Goal: Navigation & Orientation: Find specific page/section

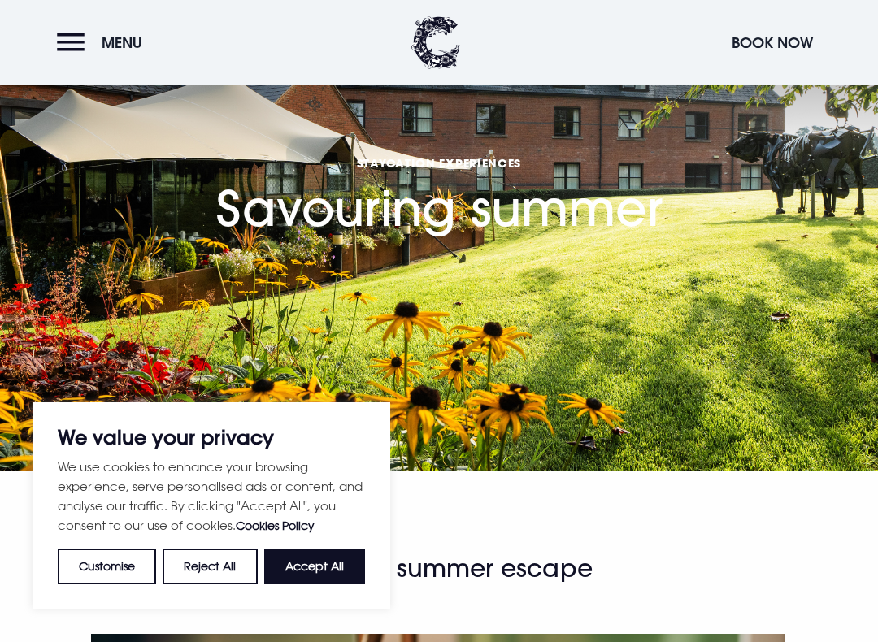
scroll to position [33, 0]
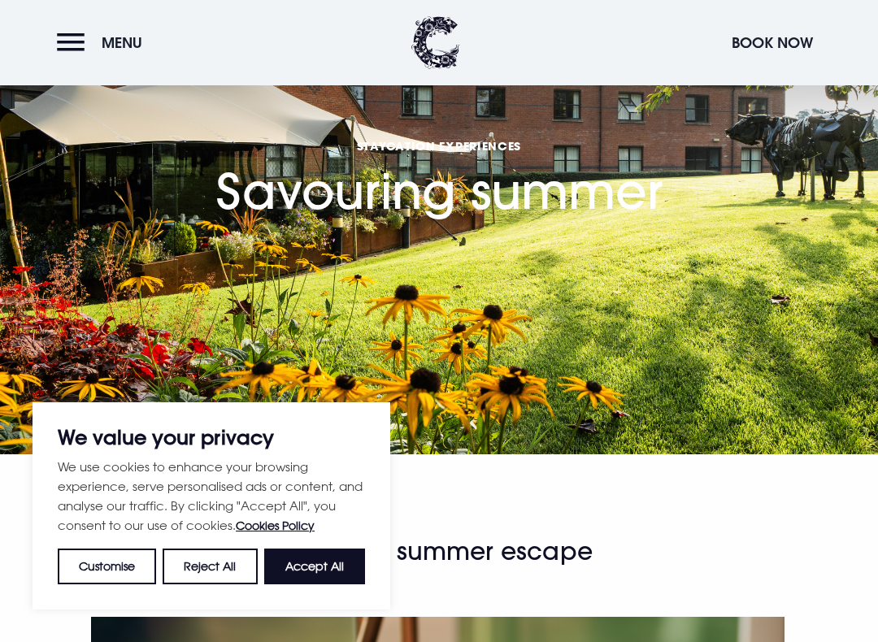
click at [330, 551] on button "Accept All" at bounding box center [314, 567] width 101 height 36
checkbox input "true"
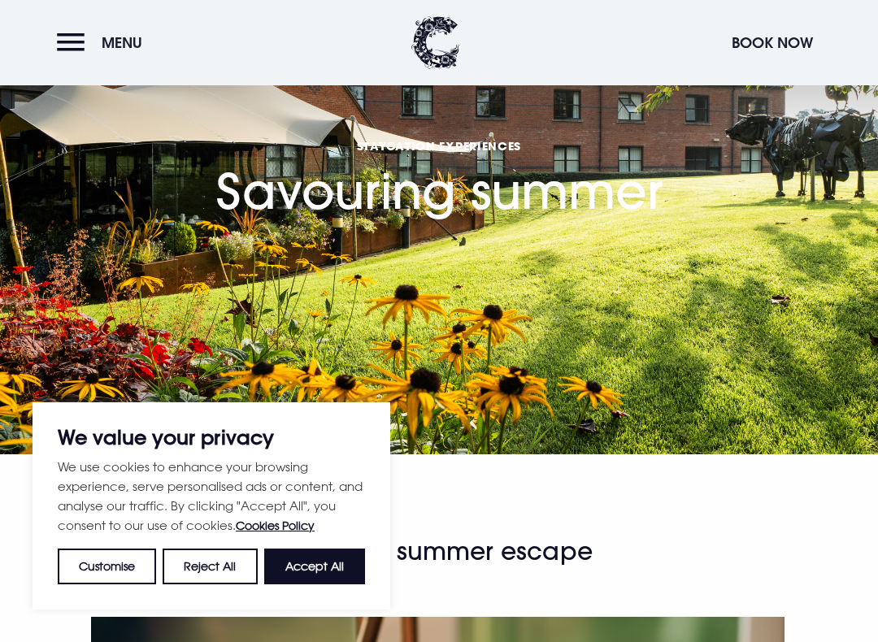
checkbox input "true"
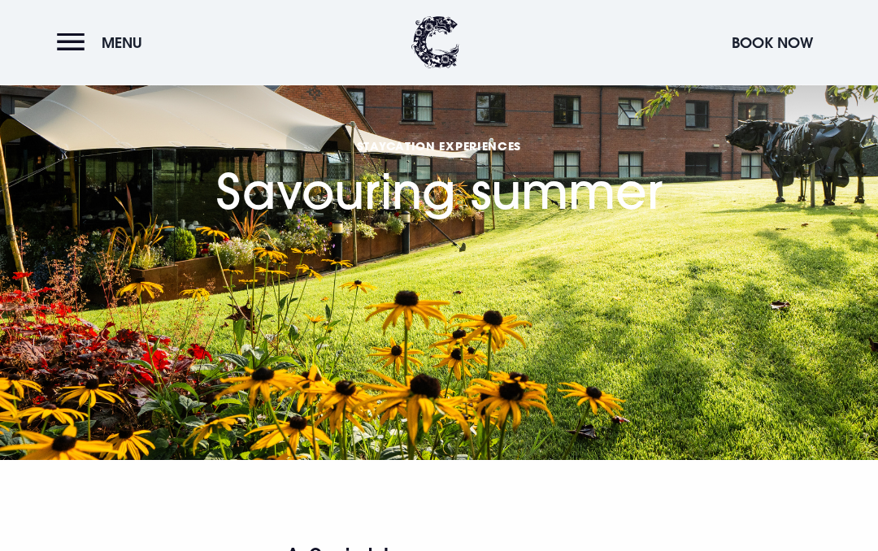
scroll to position [0, 0]
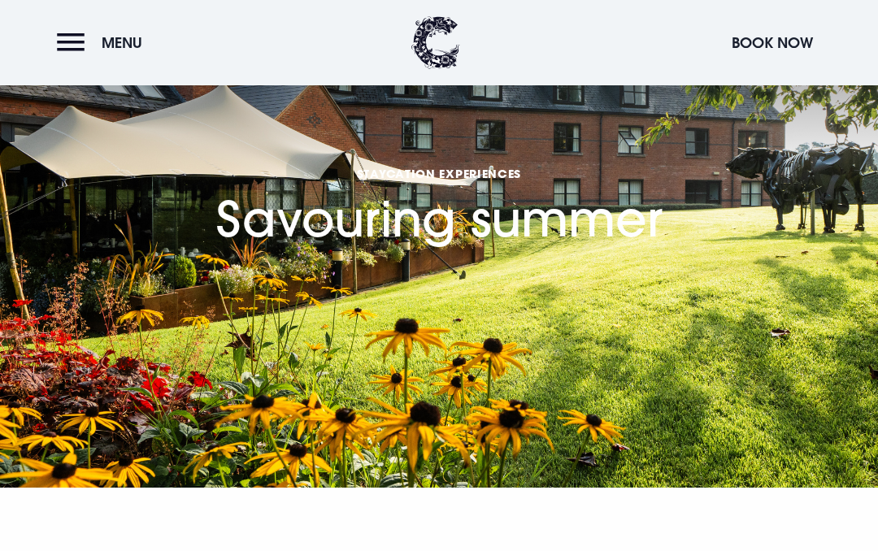
click at [91, 36] on button "Menu" at bounding box center [104, 42] width 94 height 35
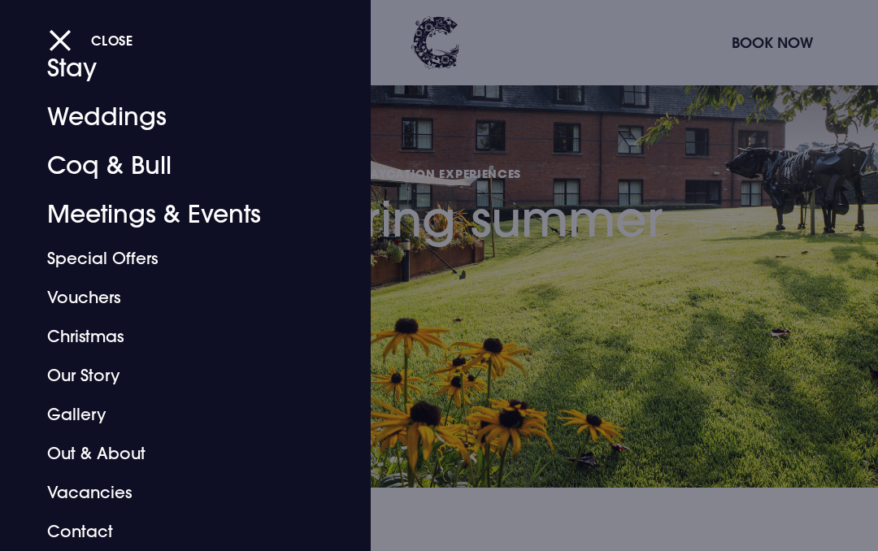
scroll to position [60, 0]
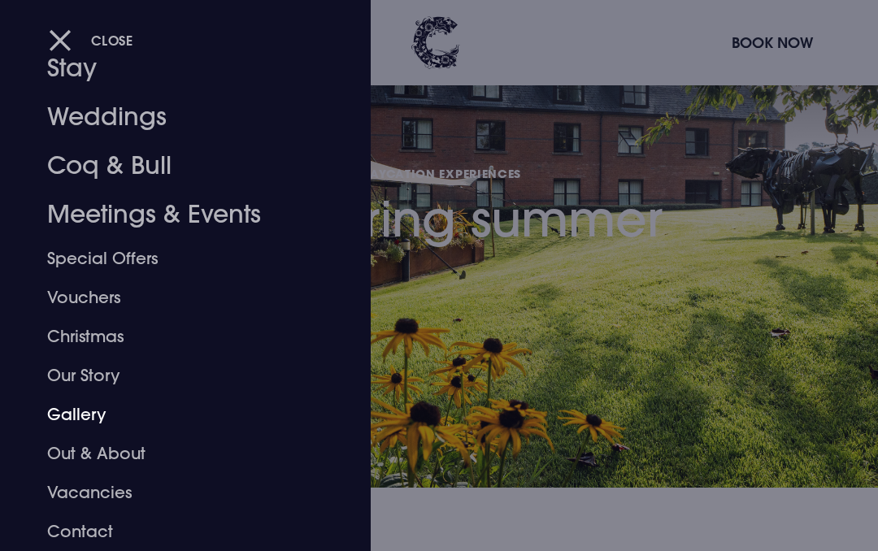
click at [76, 420] on link "Gallery" at bounding box center [174, 414] width 255 height 39
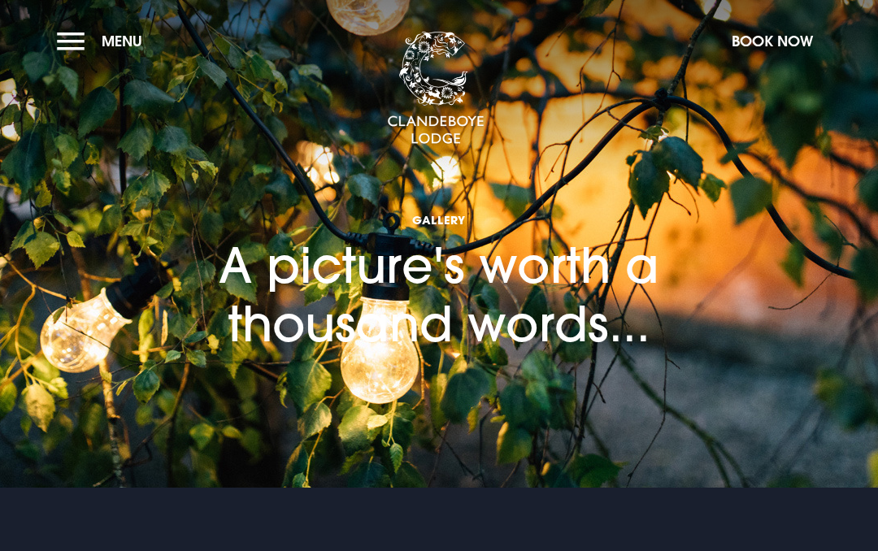
checkbox input "true"
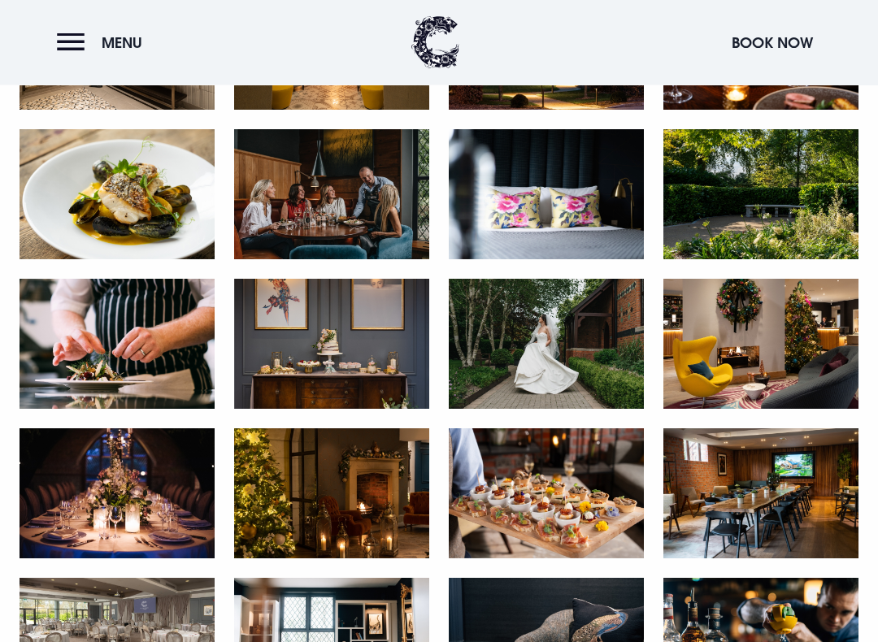
scroll to position [2018, 0]
